Goal: Transaction & Acquisition: Download file/media

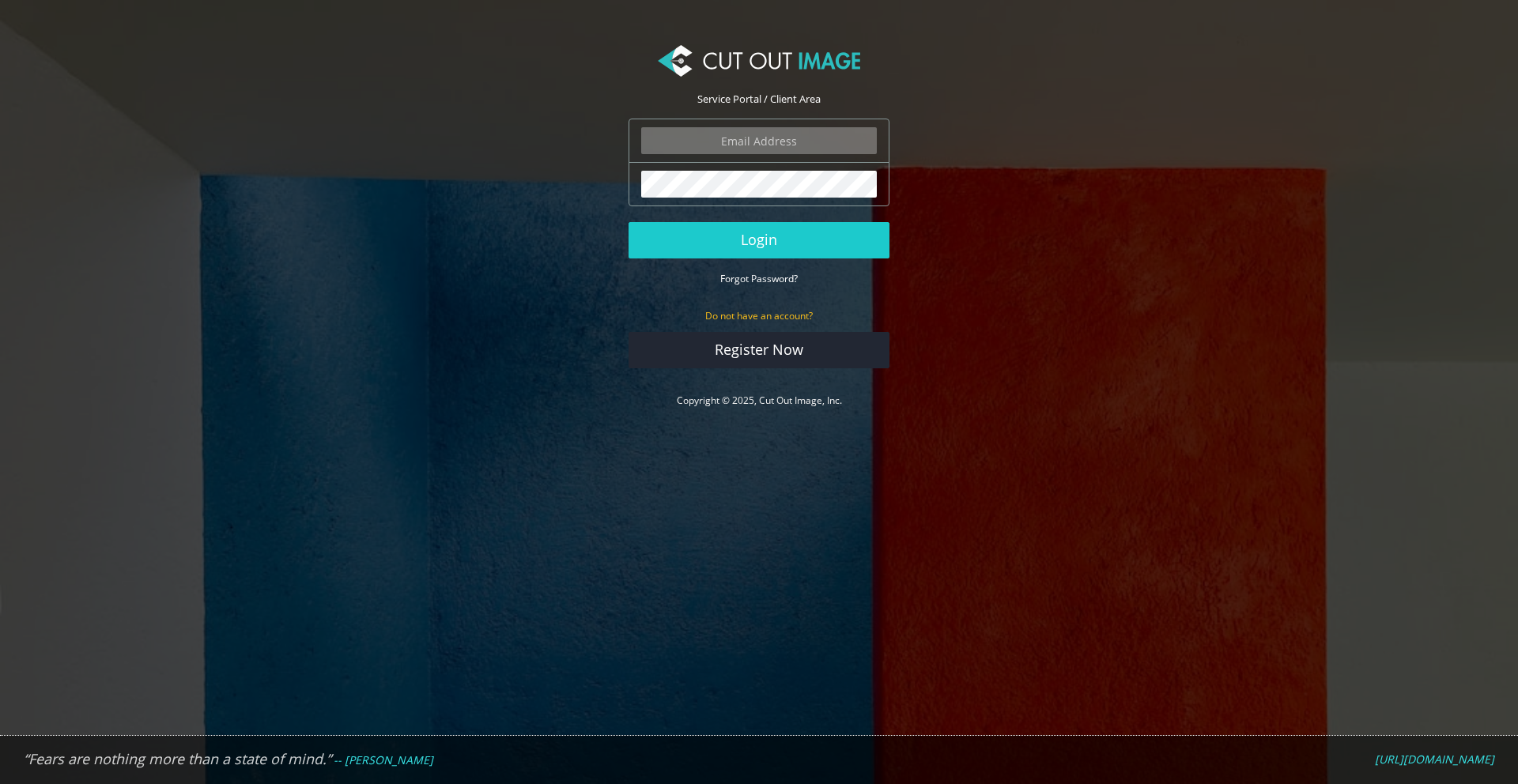
type input "[EMAIL_ADDRESS][DOMAIN_NAME]"
click at [766, 145] on input "[EMAIL_ADDRESS][DOMAIN_NAME]" at bounding box center [759, 141] width 236 height 27
click at [524, 234] on section "Service Portal / Client Area [EMAIL_ADDRESS][DOMAIN_NAME] The login field is re…" at bounding box center [759, 227] width 1518 height 408
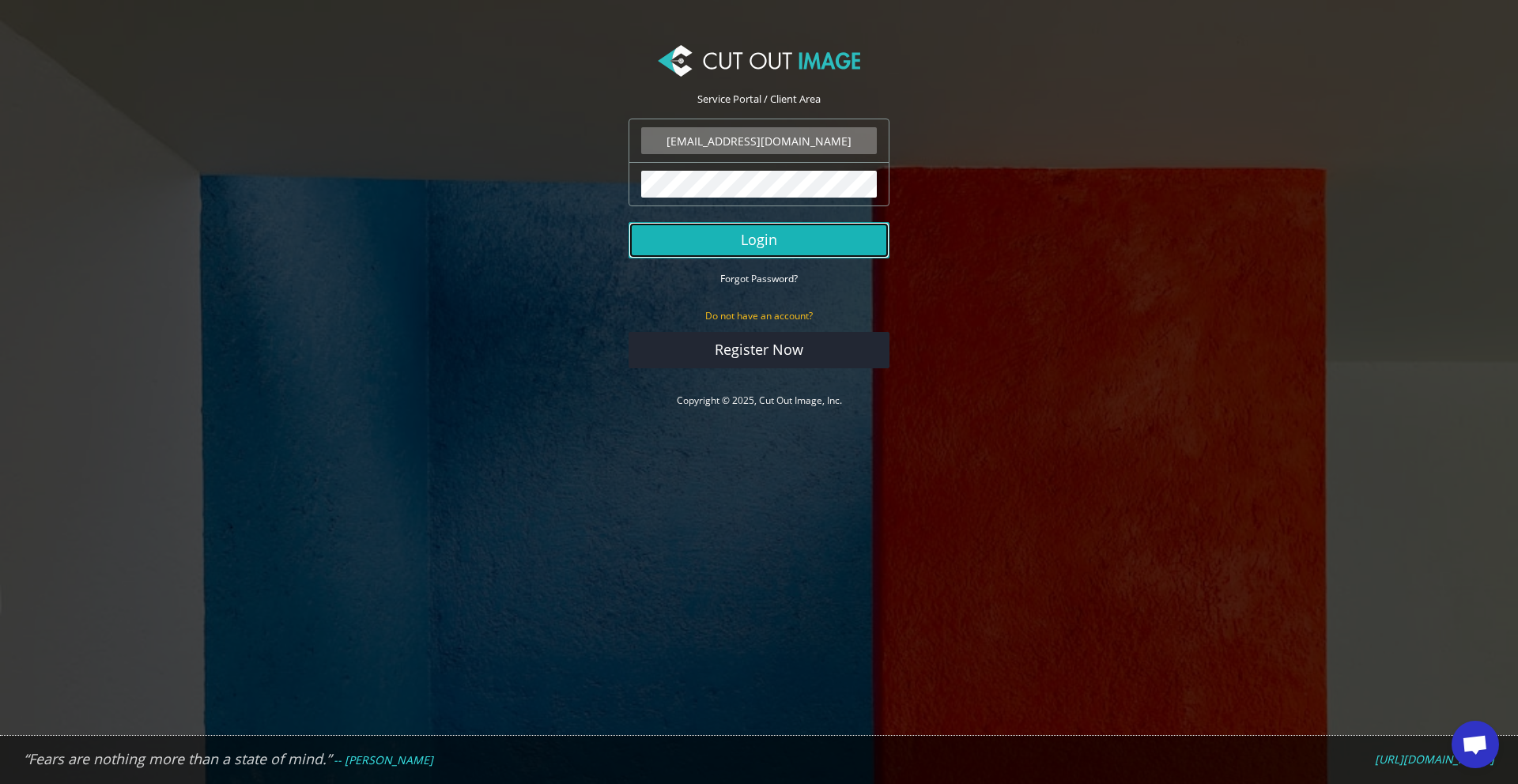
click at [714, 232] on button "Login" at bounding box center [759, 241] width 261 height 37
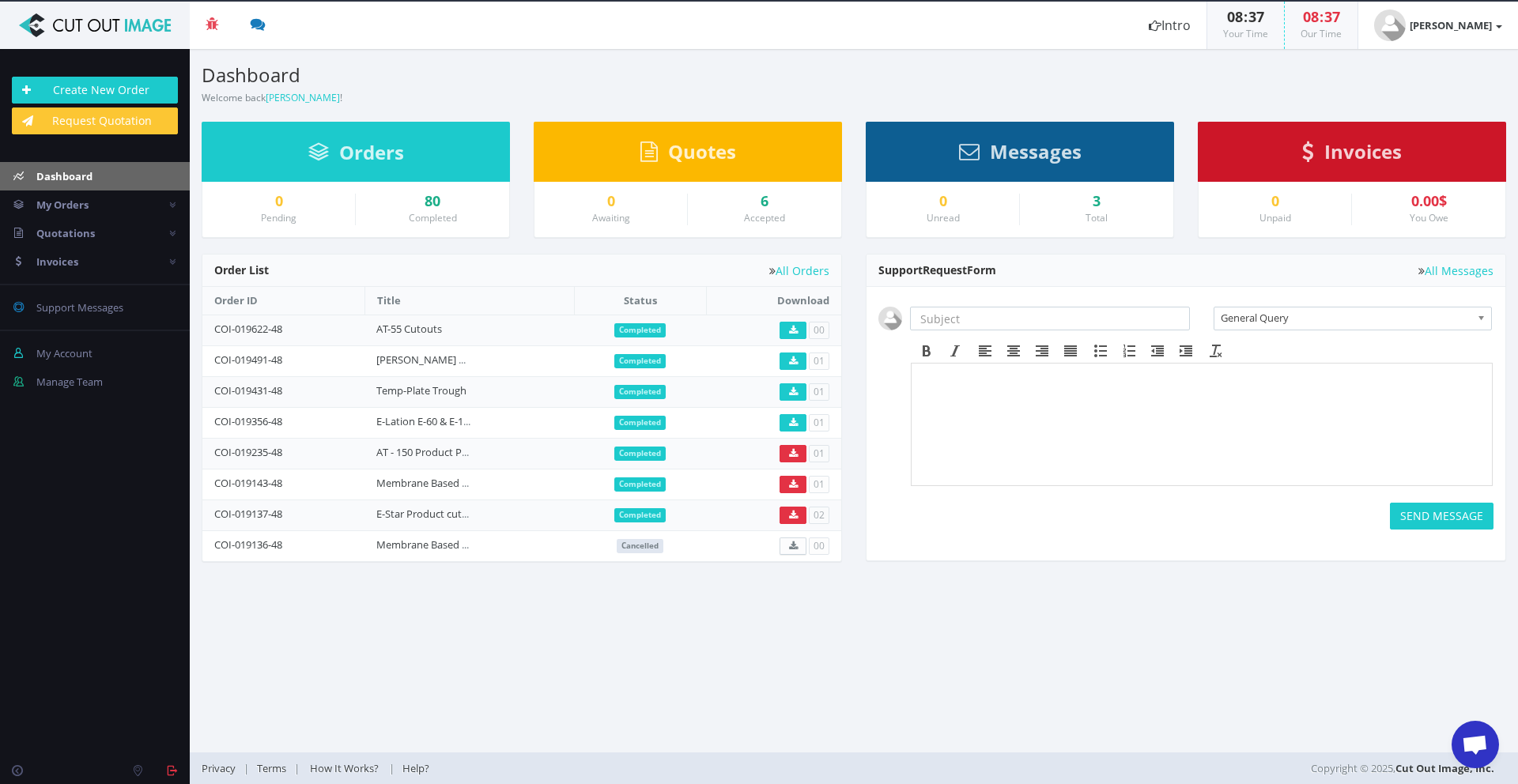
scroll to position [370, 0]
click at [416, 330] on link "AT-55 Cutouts" at bounding box center [409, 328] width 66 height 14
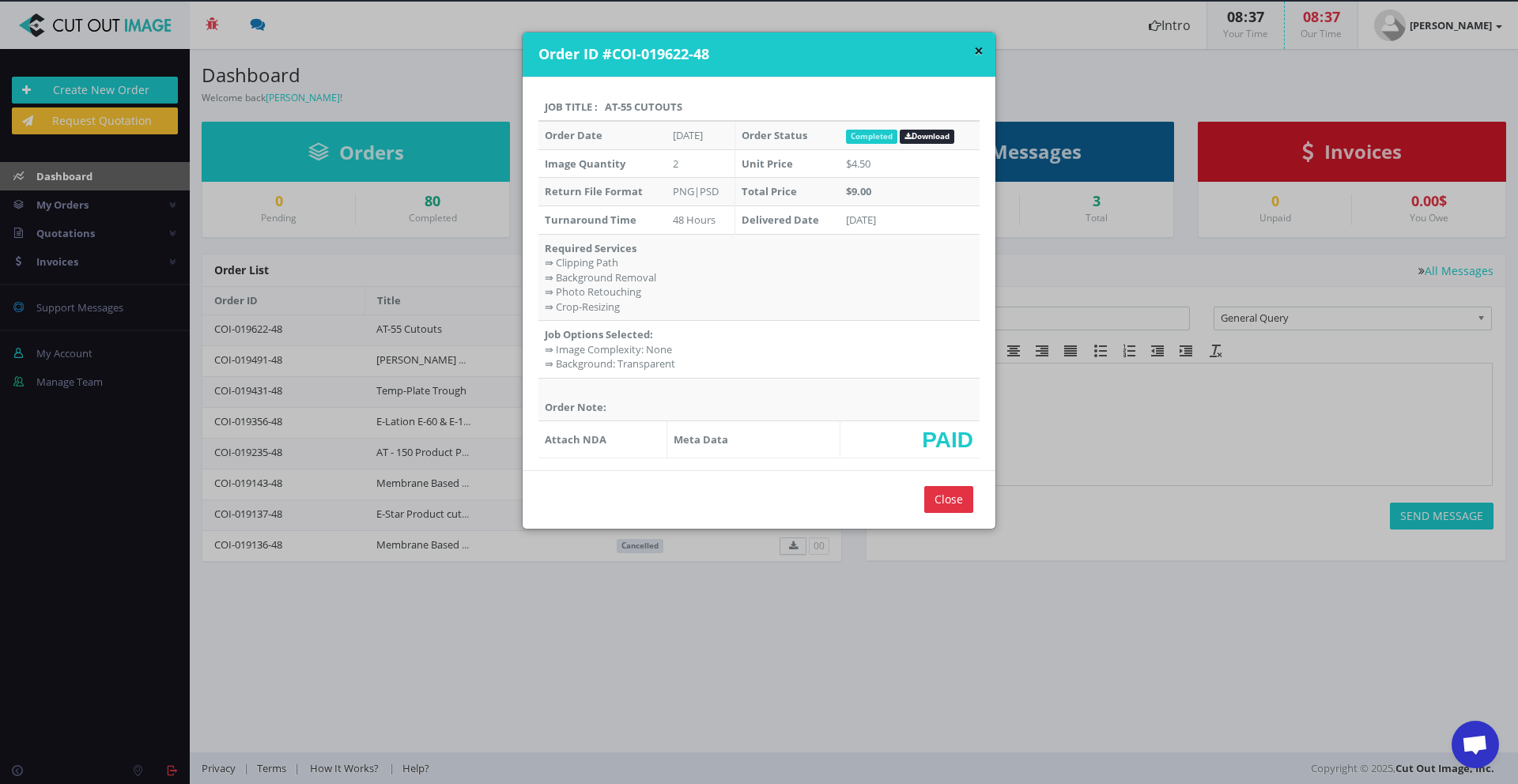
click at [934, 130] on link "Download" at bounding box center [927, 137] width 54 height 14
